Goal: Find specific page/section: Find specific page/section

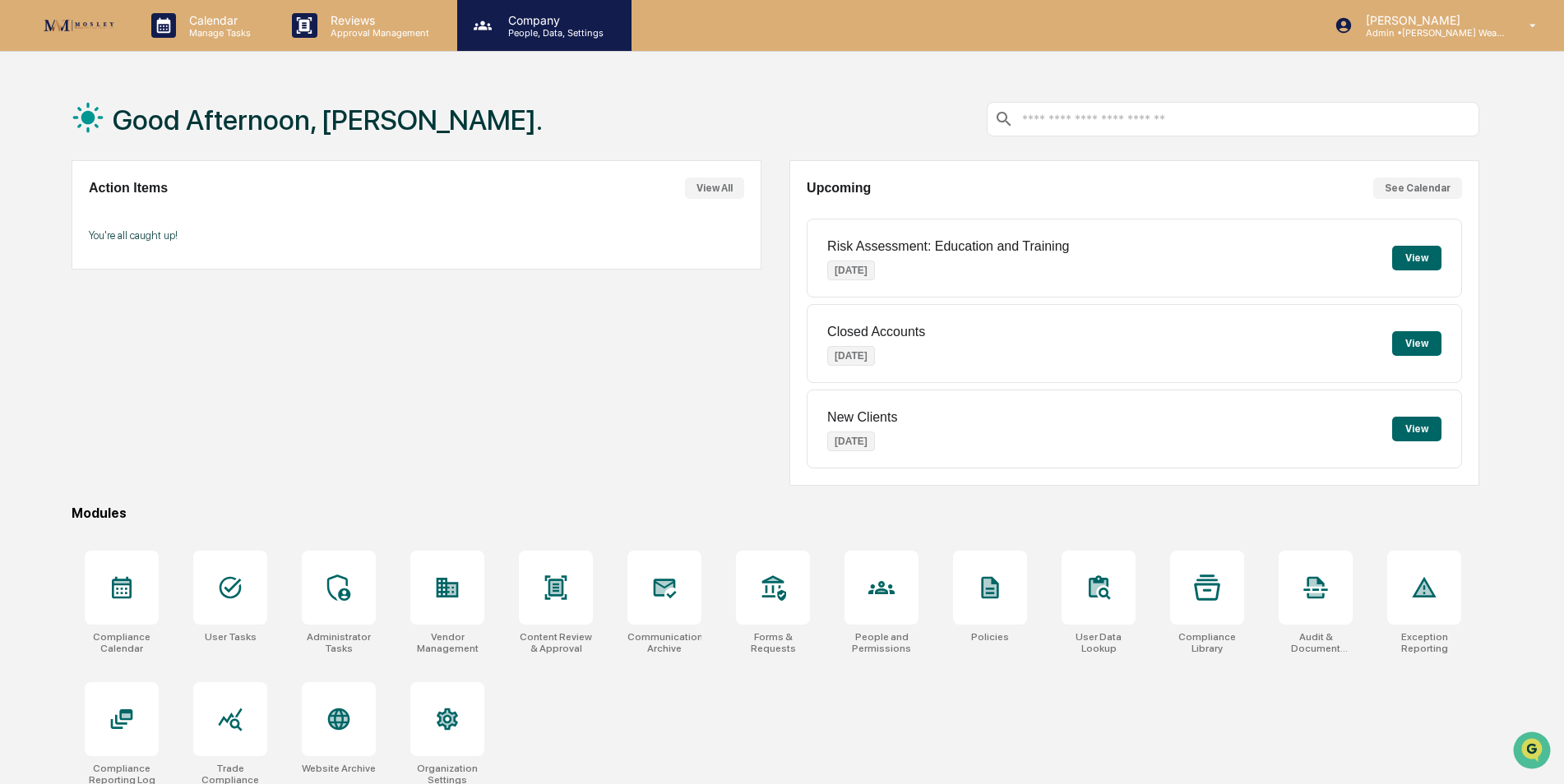
click at [543, 32] on p "People, Data, Settings" at bounding box center [553, 32] width 117 height 11
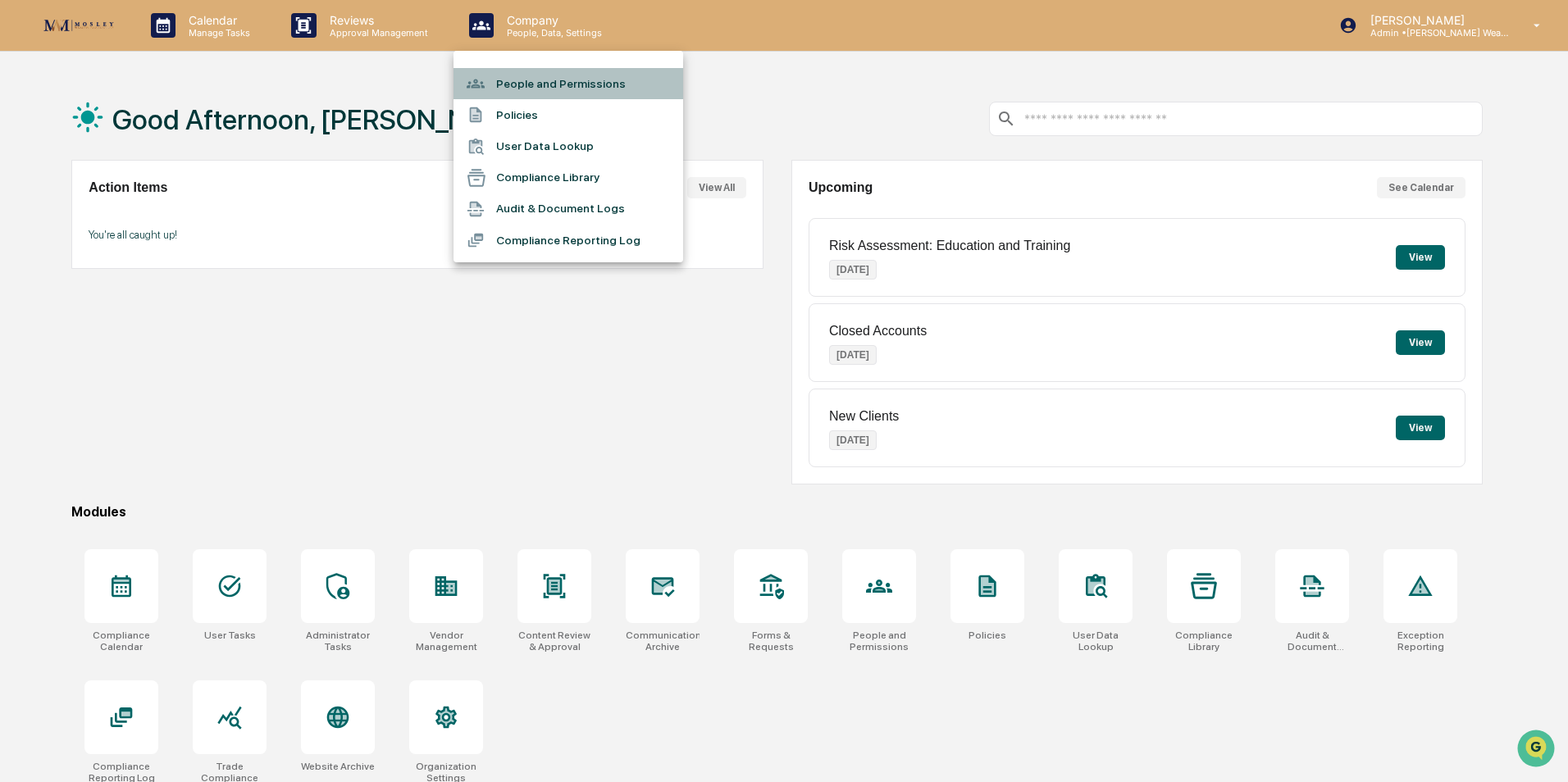
click at [542, 84] on li "People and Permissions" at bounding box center [568, 84] width 230 height 31
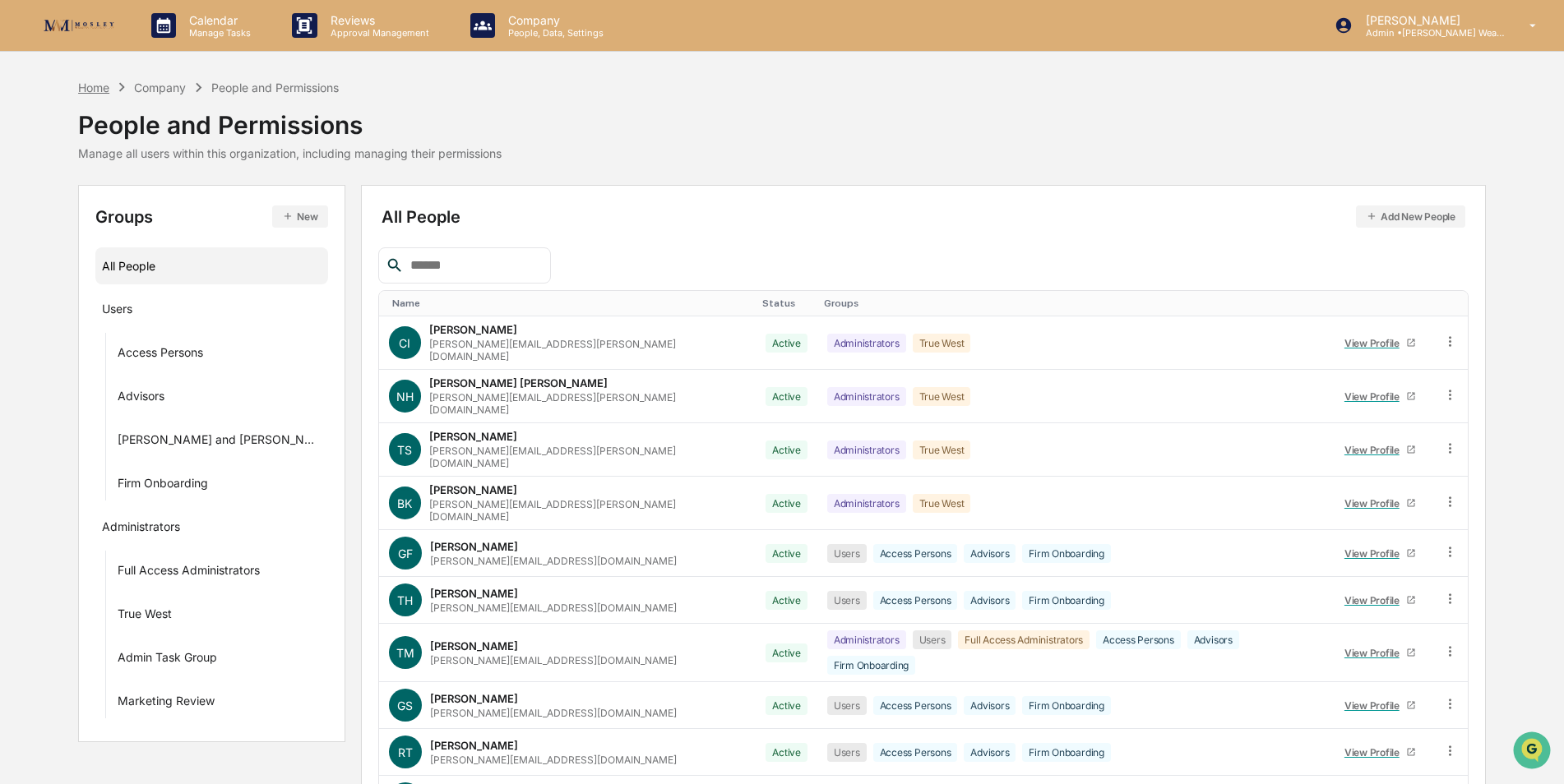
click at [93, 83] on div "Home" at bounding box center [93, 87] width 31 height 14
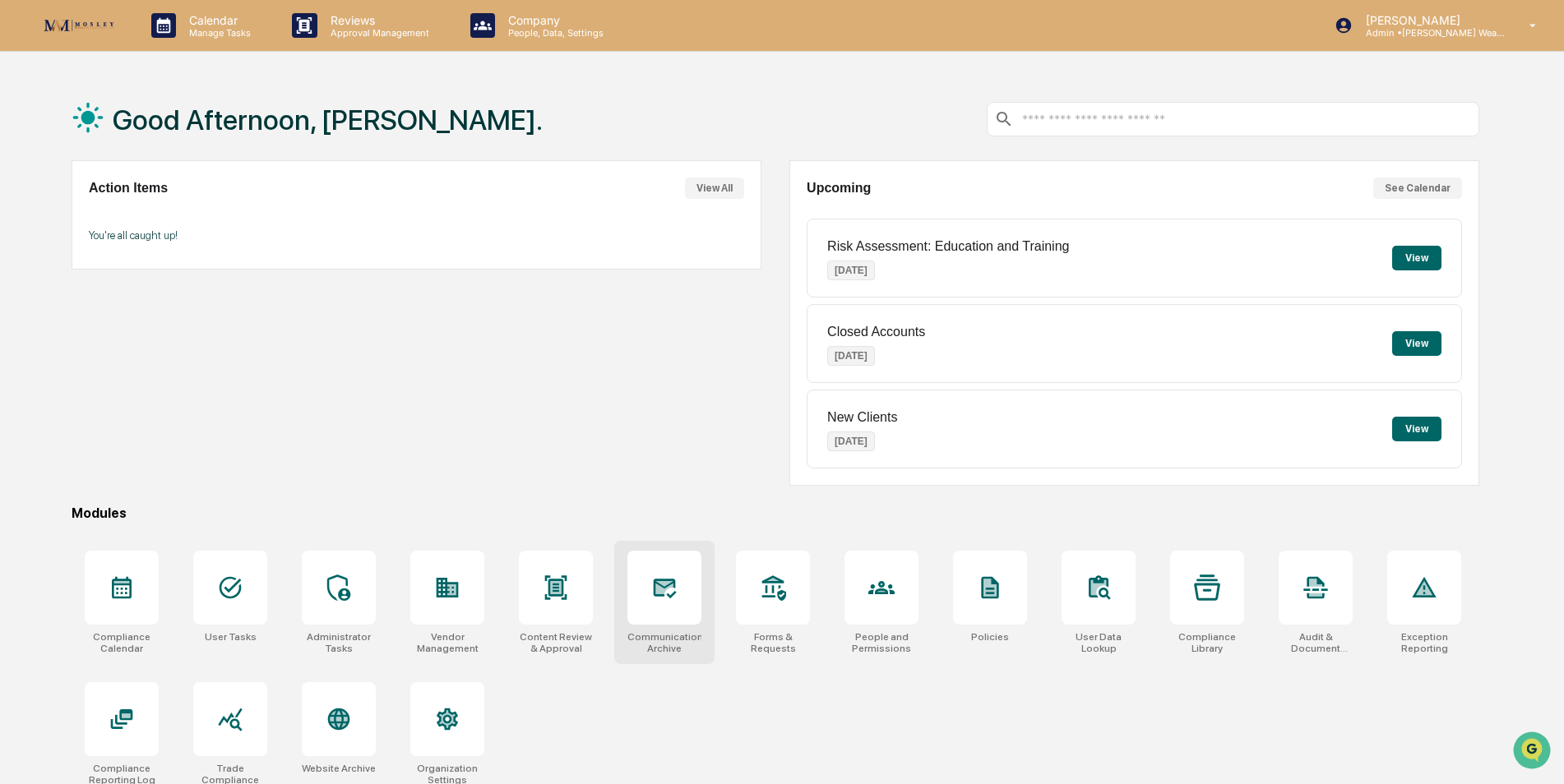
click at [647, 591] on div at bounding box center [664, 588] width 74 height 74
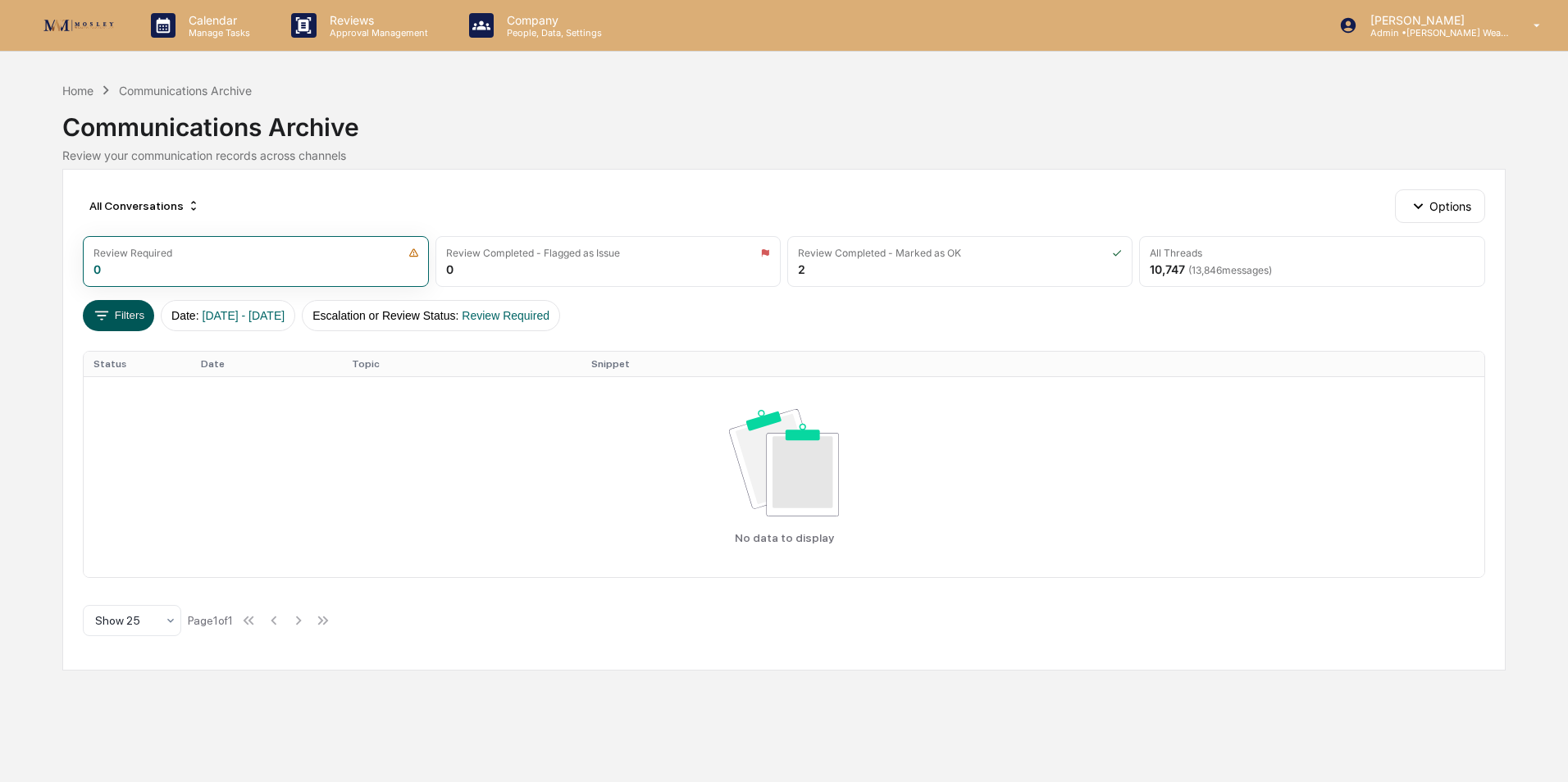
click at [131, 312] on button "Filters" at bounding box center [118, 315] width 72 height 31
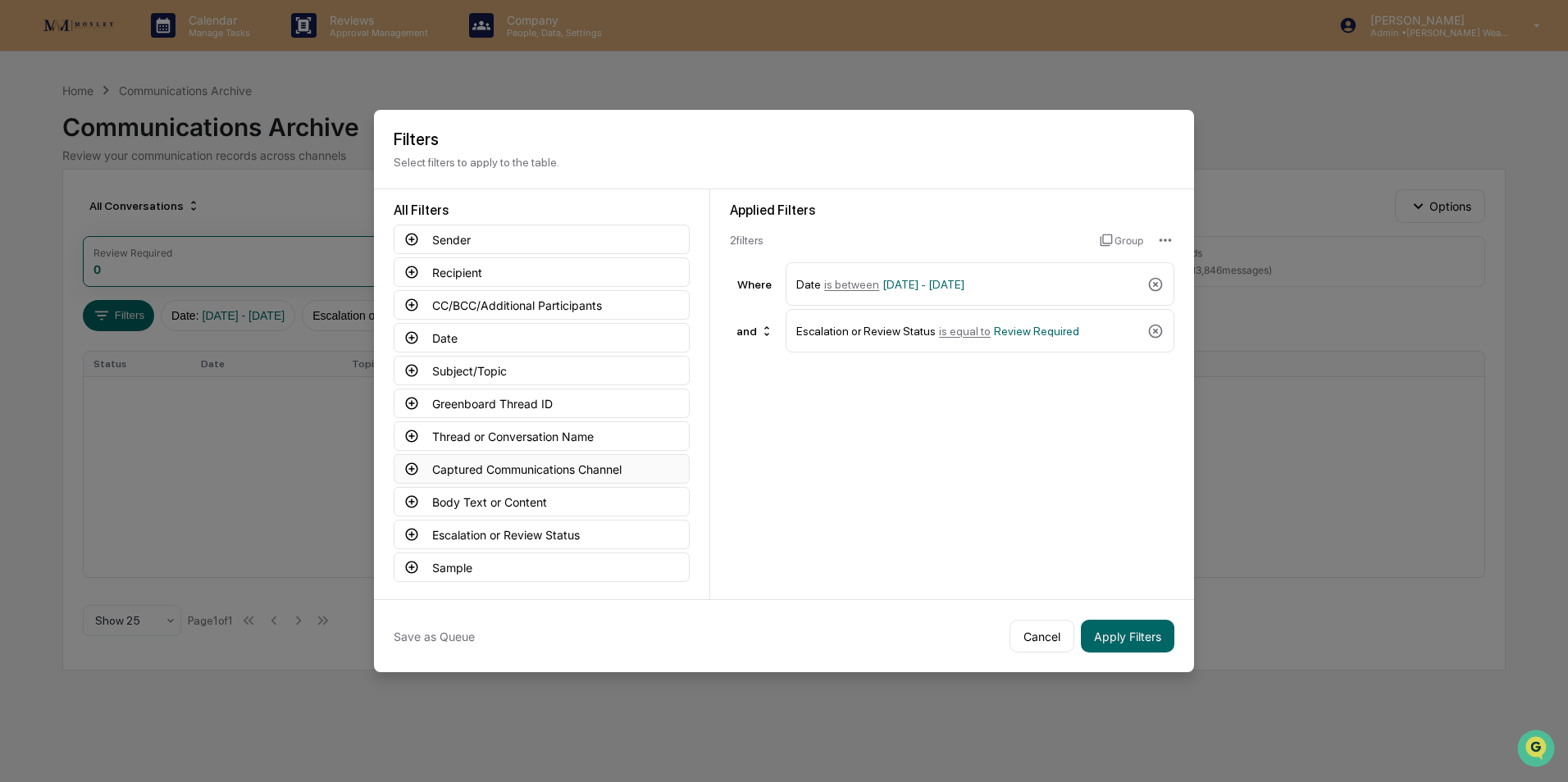
click at [482, 459] on button "Captured Communications Channel" at bounding box center [542, 469] width 296 height 29
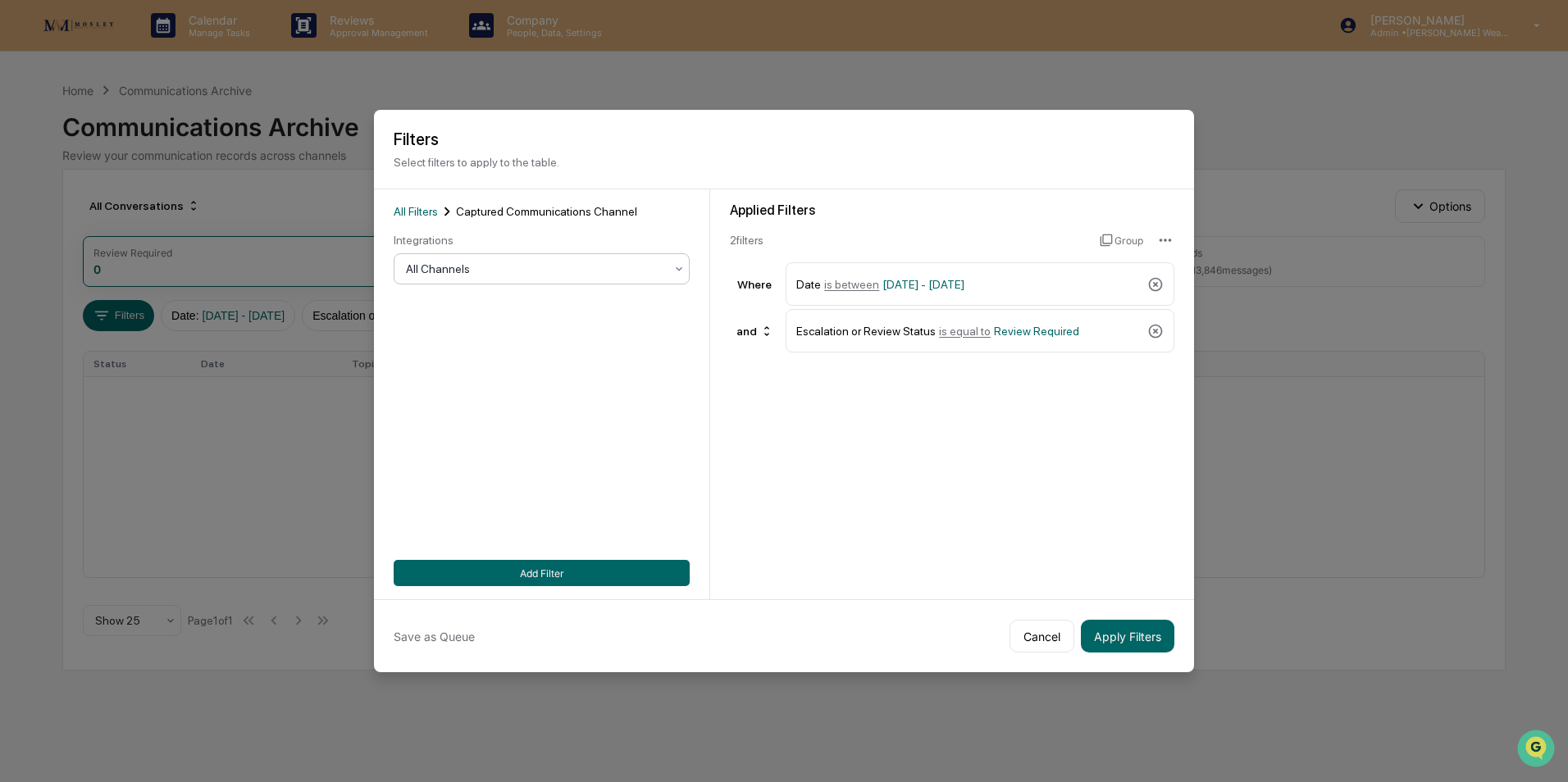
click at [656, 254] on div "All Channels" at bounding box center [542, 269] width 296 height 31
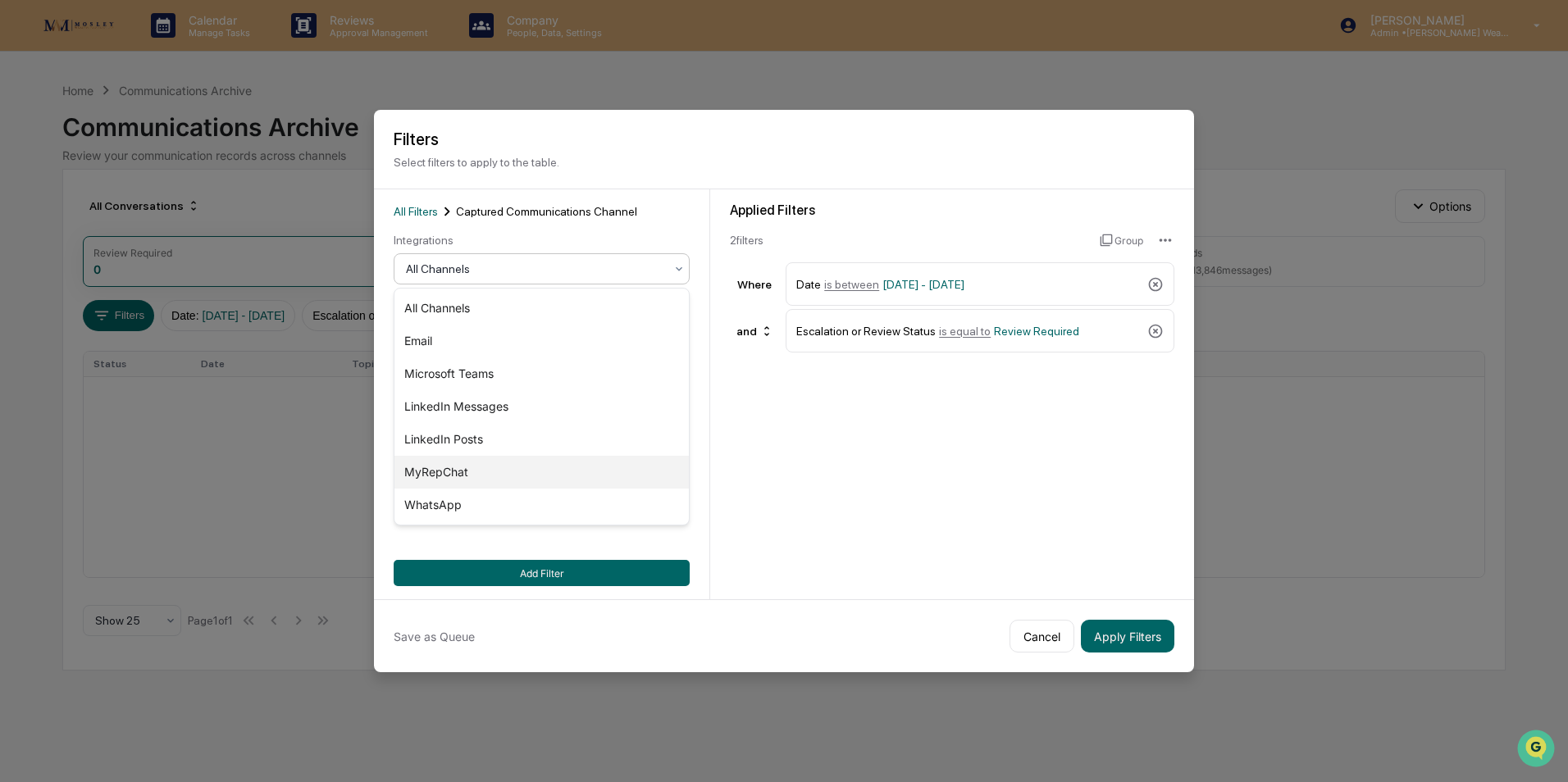
click at [462, 465] on div "MyRepChat" at bounding box center [542, 472] width 295 height 33
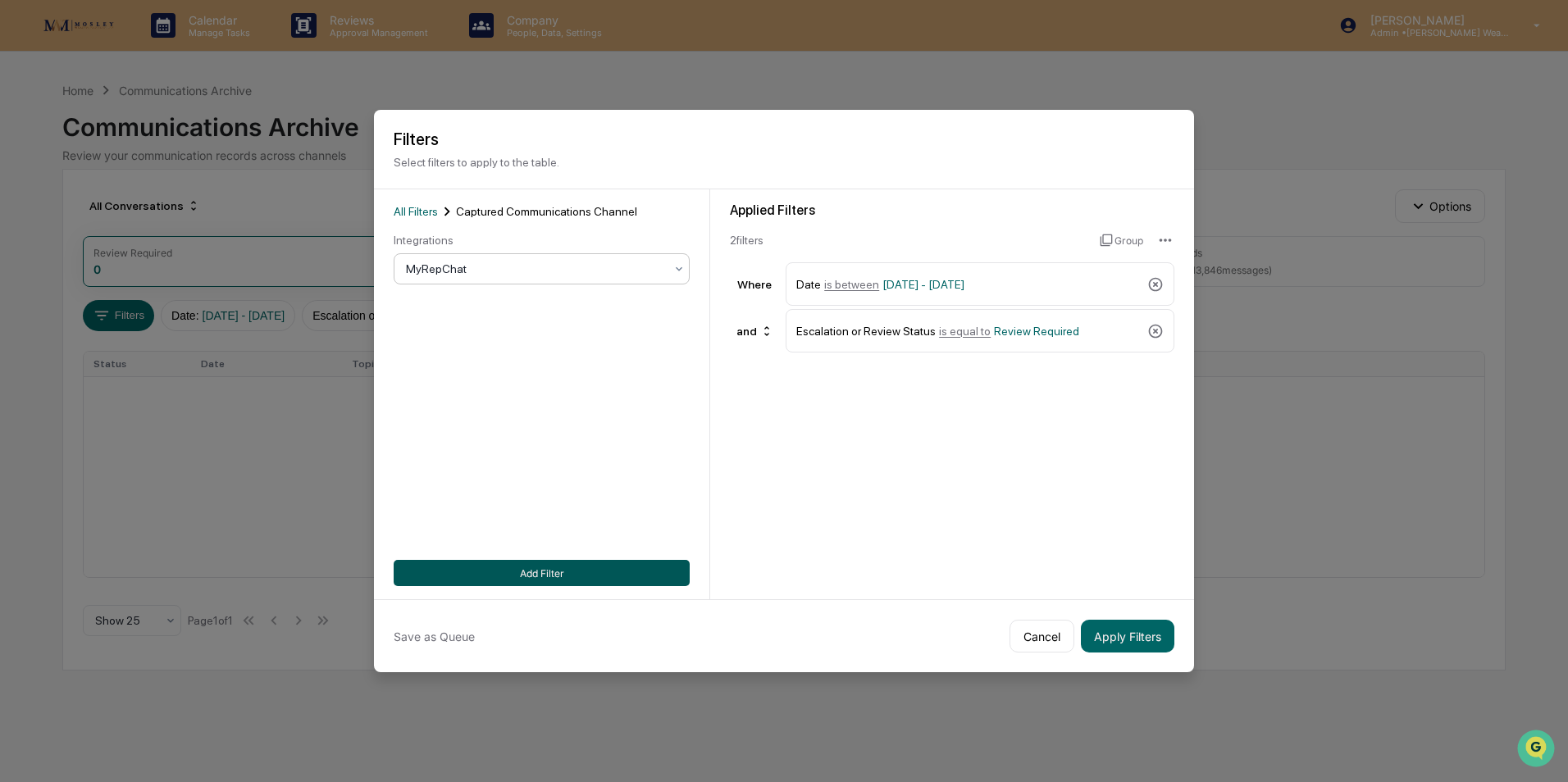
click at [516, 565] on button "Add Filter" at bounding box center [542, 573] width 296 height 26
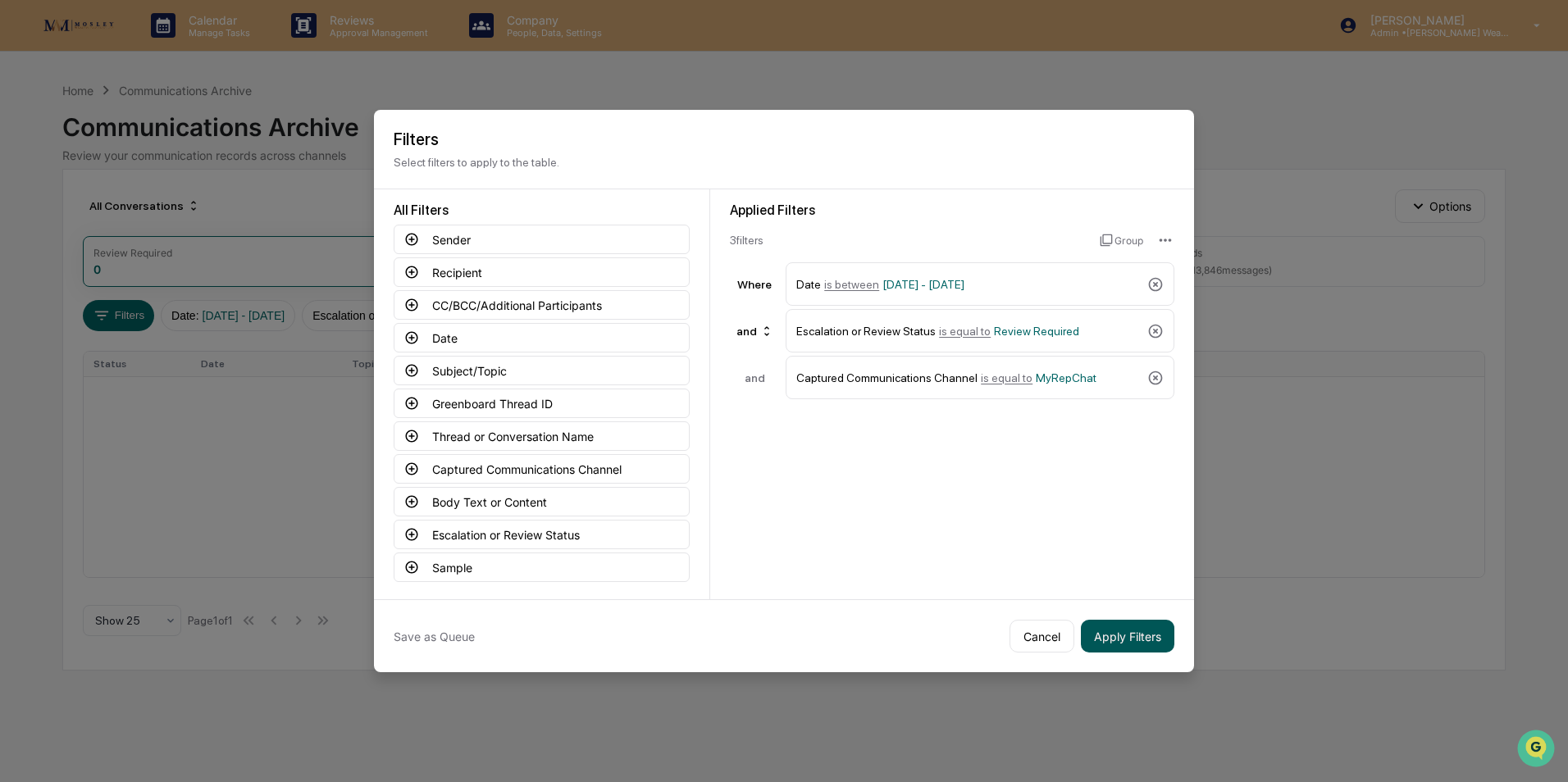
click at [1156, 632] on button "Apply Filters" at bounding box center [1128, 636] width 94 height 33
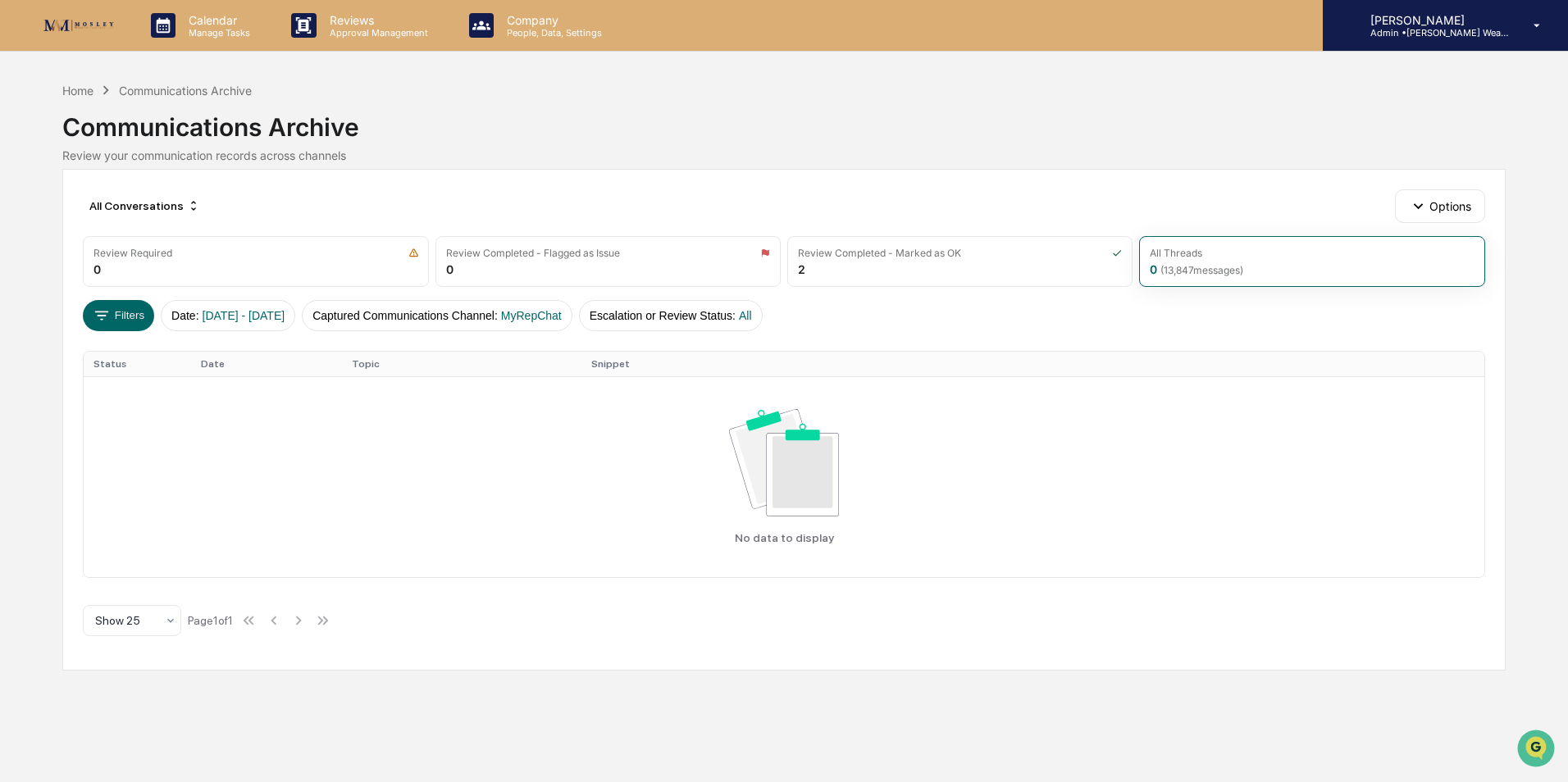
click at [1434, 21] on p "[PERSON_NAME]" at bounding box center [1434, 20] width 152 height 14
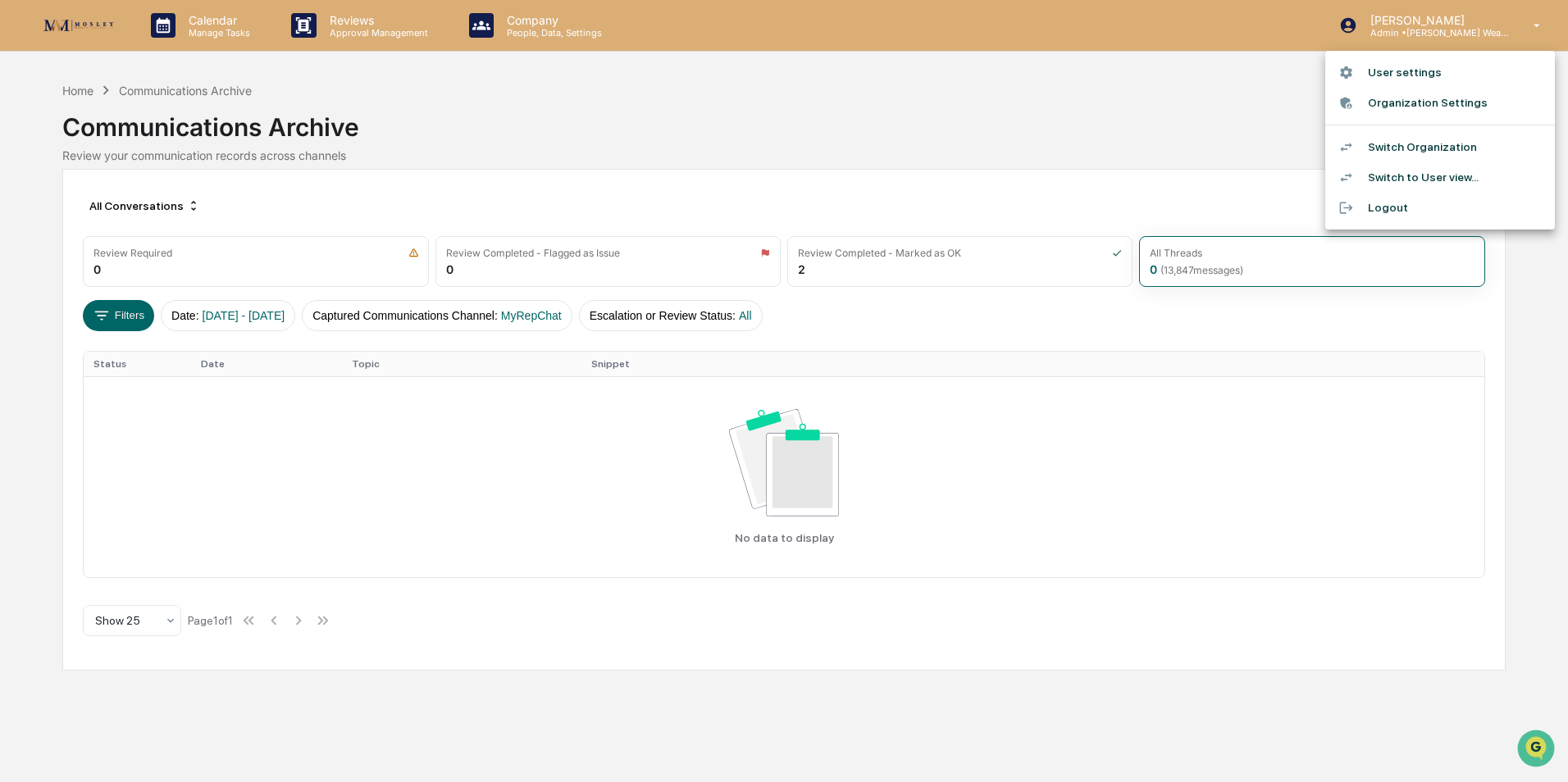
click at [1416, 143] on li "Switch Organization" at bounding box center [1440, 146] width 230 height 30
